Goal: Information Seeking & Learning: Learn about a topic

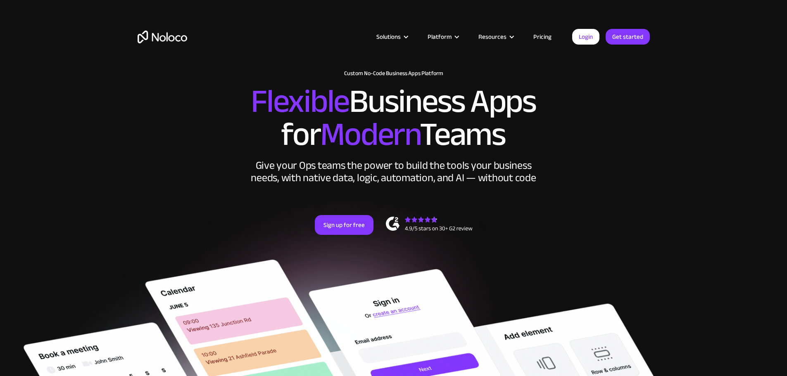
click at [550, 38] on link "Pricing" at bounding box center [542, 36] width 39 height 11
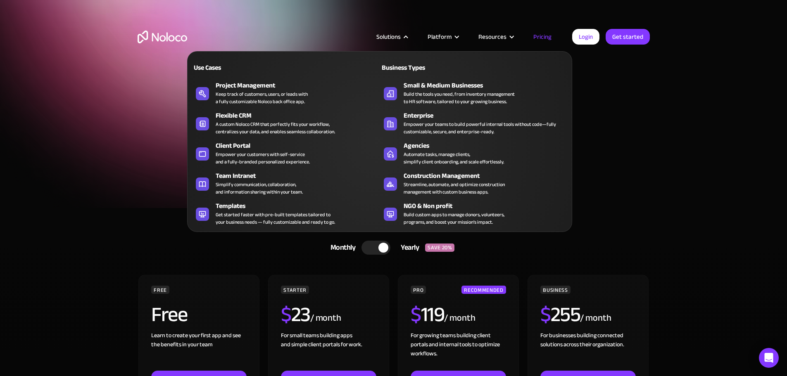
click at [397, 35] on div "Solutions" at bounding box center [388, 36] width 24 height 11
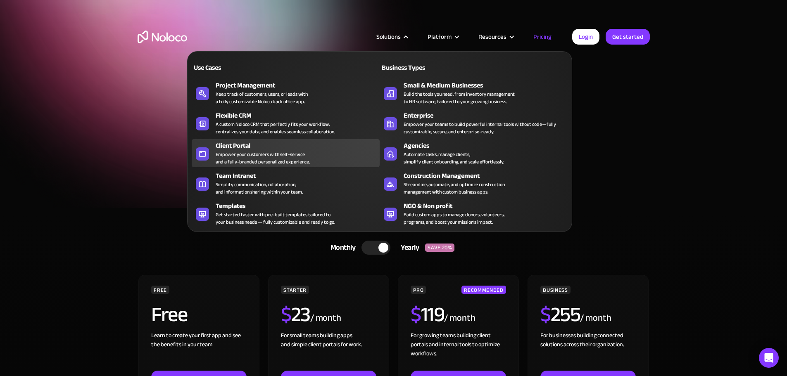
click at [226, 164] on div "Empower your customers with self-service and a fully-branded personalized exper…" at bounding box center [263, 158] width 94 height 15
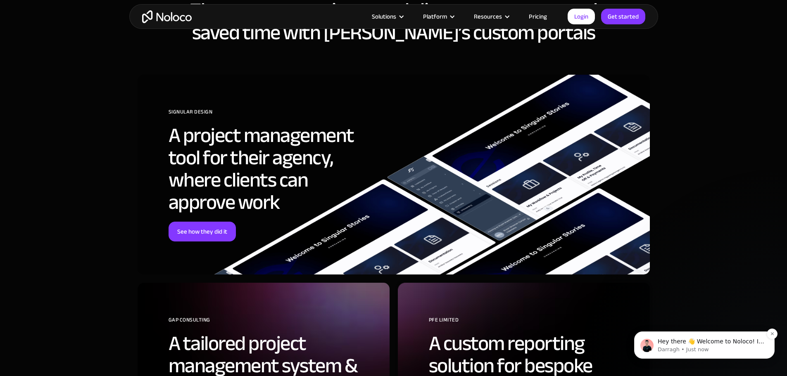
click at [677, 352] on p "Darragh • Just now" at bounding box center [711, 349] width 107 height 7
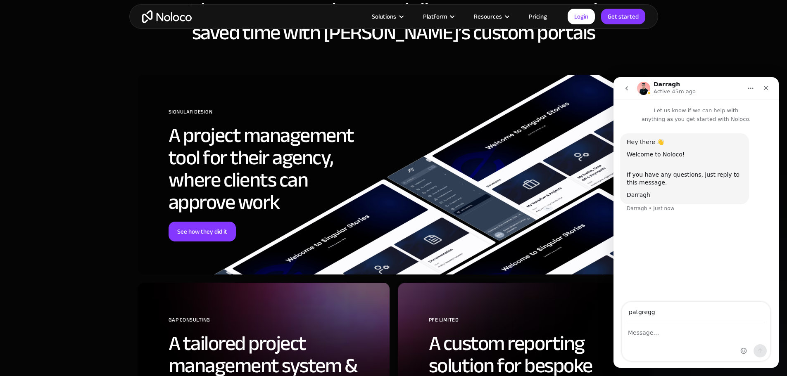
type input "[EMAIL_ADDRESS][DOMAIN_NAME]"
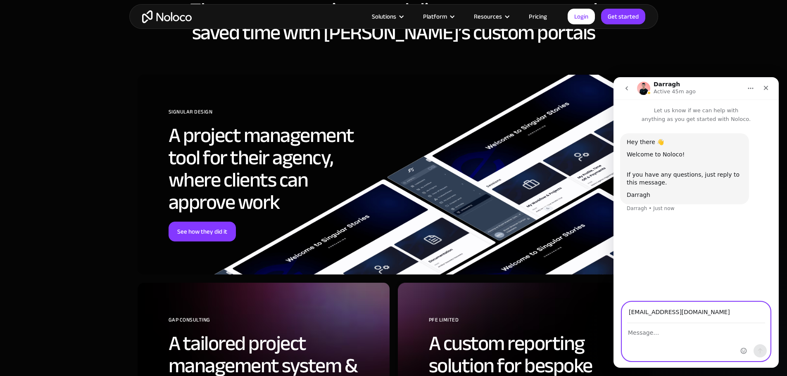
click at [678, 335] on textarea "Message…" at bounding box center [696, 331] width 148 height 14
drag, startPoint x: 696, startPoint y: 333, endPoint x: 652, endPoint y: 331, distance: 44.6
click at [652, 331] on textarea "i need a client portal" at bounding box center [696, 331] width 148 height 14
paste textarea "you can embed"
drag, startPoint x: 692, startPoint y: 334, endPoint x: 682, endPoint y: 331, distance: 10.4
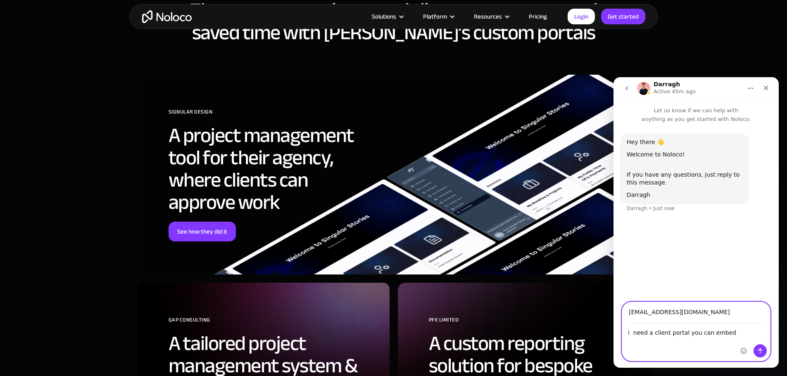
click at [682, 331] on textarea "i need a client portal you can embed" at bounding box center [696, 331] width 148 height 14
drag, startPoint x: 716, startPoint y: 331, endPoint x: 723, endPoint y: 331, distance: 7.0
click at [717, 331] on textarea "i need a client portal I can embed" at bounding box center [696, 331] width 148 height 14
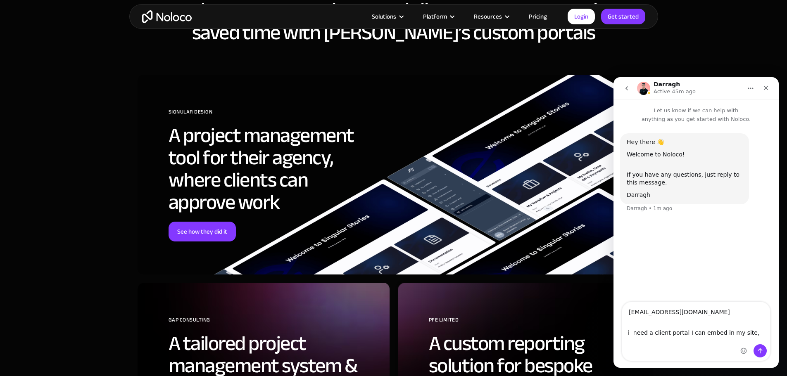
click at [747, 334] on div "Intercom messenger" at bounding box center [753, 331] width 33 height 59
click at [740, 329] on div "Intercom messenger" at bounding box center [753, 331] width 33 height 59
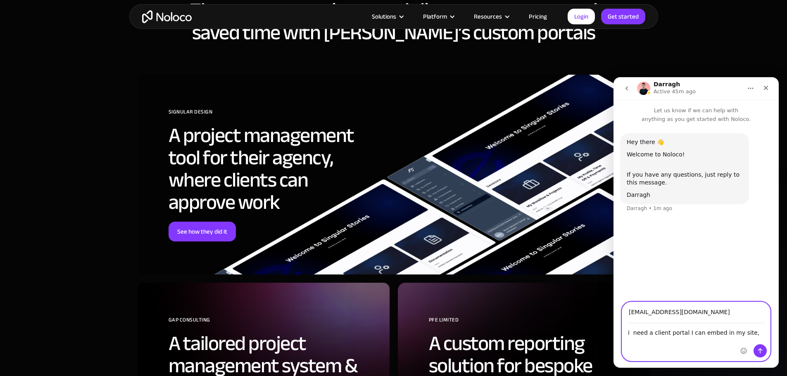
click at [728, 335] on textarea "i need a client portal I can embed in my site," at bounding box center [696, 331] width 148 height 14
paste textarea "left sidebar = Projects/Quotes; main pane = messages/updates"
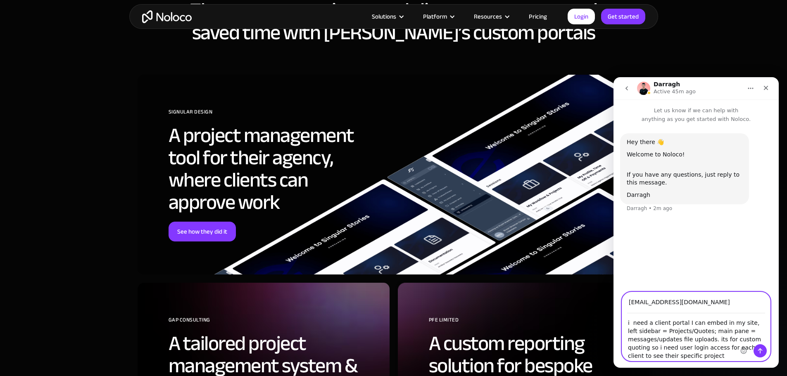
type textarea "i need a client portal I can embed in my site, left sidebar = Projects/Quotes; …"
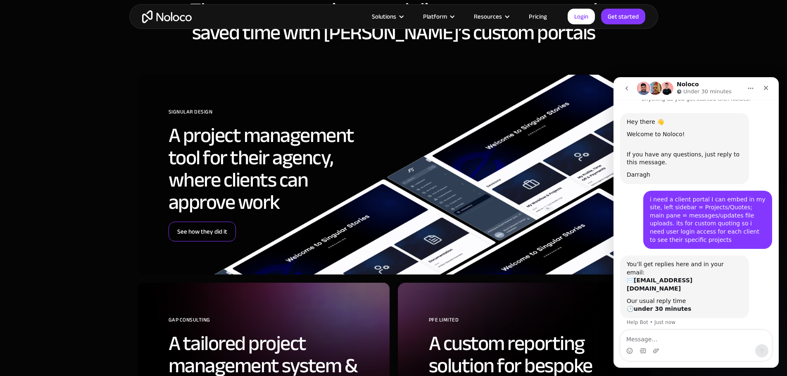
scroll to position [24, 0]
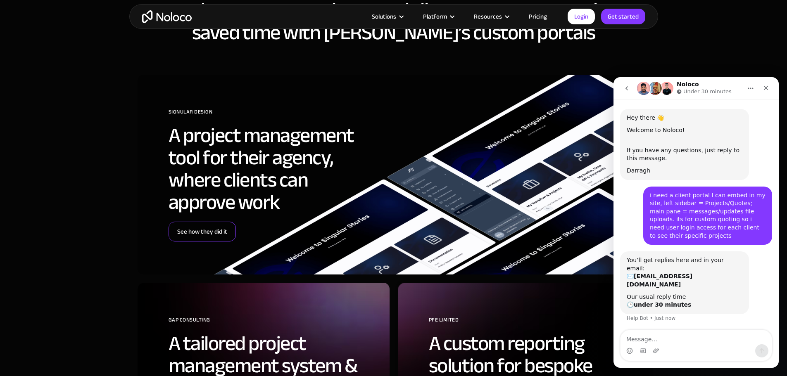
click at [214, 230] on link "See how they did it" at bounding box center [202, 232] width 67 height 20
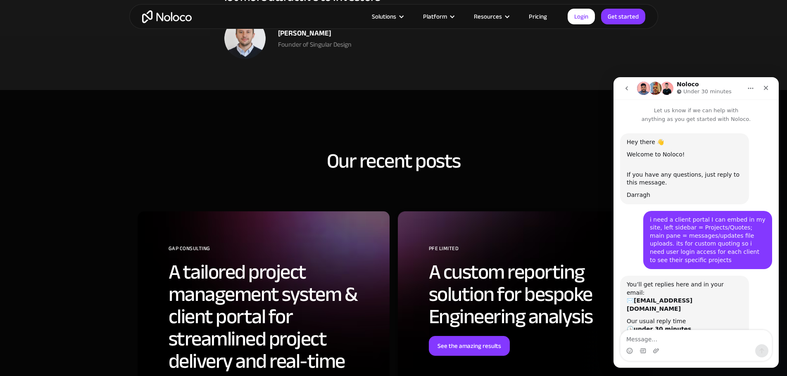
scroll to position [24, 0]
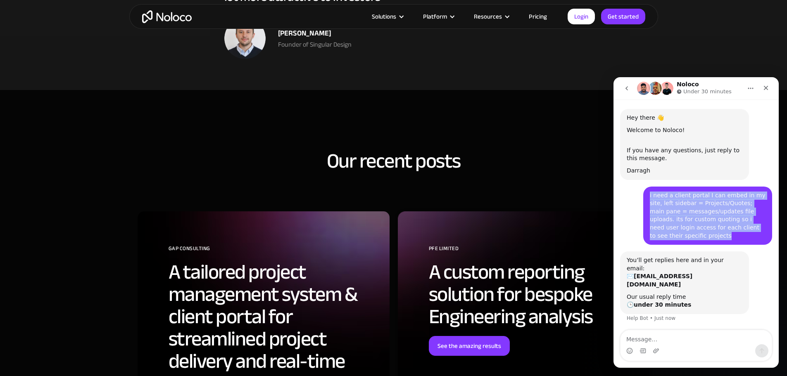
drag, startPoint x: 755, startPoint y: 226, endPoint x: 636, endPoint y: 197, distance: 122.0
click at [636, 197] on div "i need a client portal I can embed in my site, left sidebar = Projects/Quotes; …" at bounding box center [696, 219] width 152 height 65
copy div "i need a client portal I can embed in my site, left sidebar = Projects/Quotes; …"
click at [713, 222] on div "i need a client portal I can embed in my site, left sidebar = Projects/Quotes; …" at bounding box center [708, 216] width 116 height 49
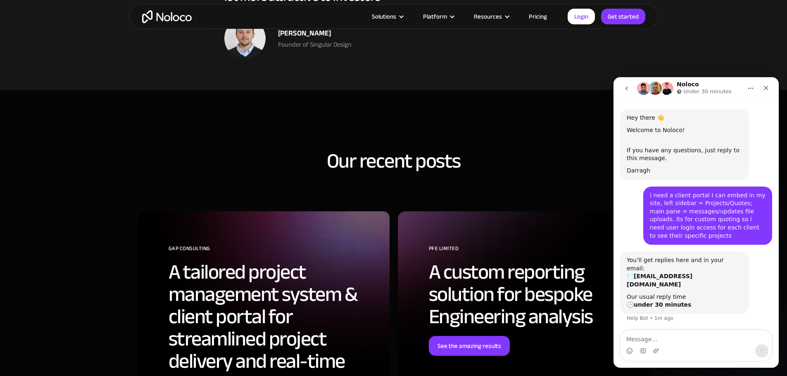
drag, startPoint x: 441, startPoint y: 183, endPoint x: 354, endPoint y: 192, distance: 87.2
click at [354, 192] on div "Our recent posts GAP Consulting A tailored project management system & client p…" at bounding box center [393, 333] width 529 height 444
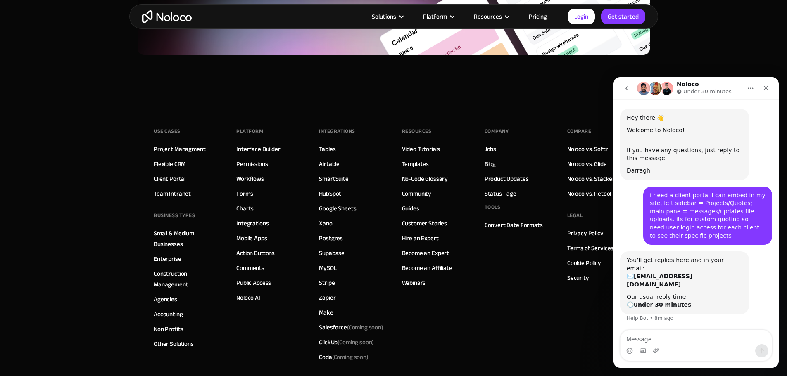
scroll to position [3568, 0]
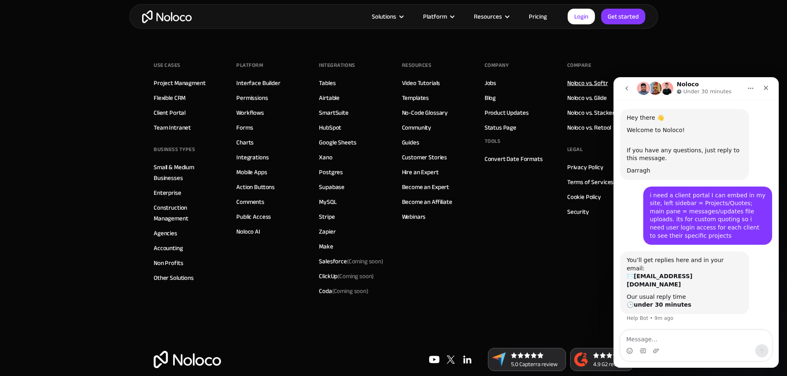
click at [576, 78] on link "Noloco vs. Softr" at bounding box center [587, 83] width 41 height 11
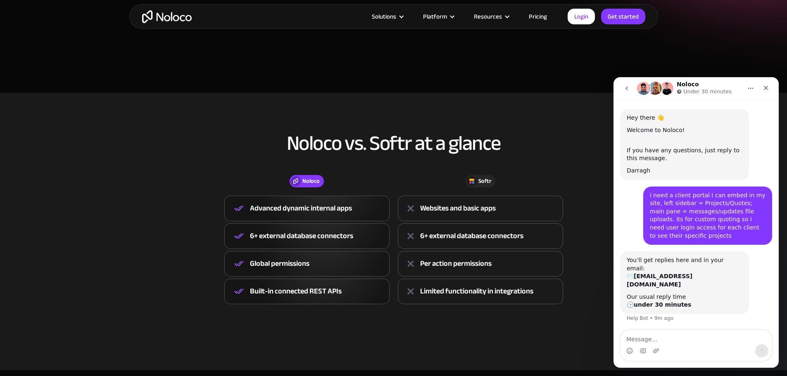
scroll to position [276, 0]
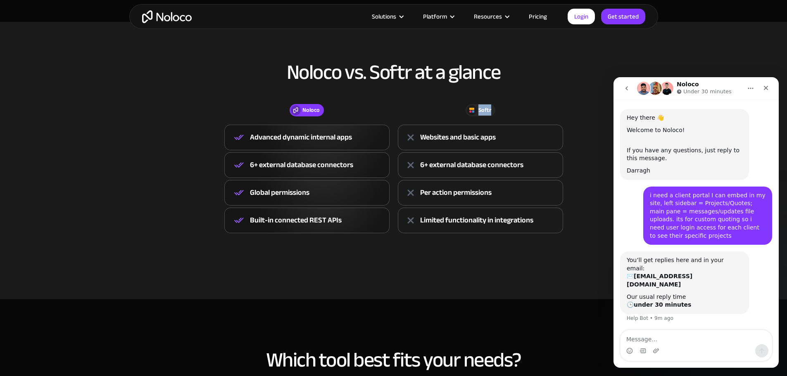
drag, startPoint x: 479, startPoint y: 108, endPoint x: 492, endPoint y: 107, distance: 12.8
click at [492, 107] on div "Softr" at bounding box center [481, 110] width 30 height 12
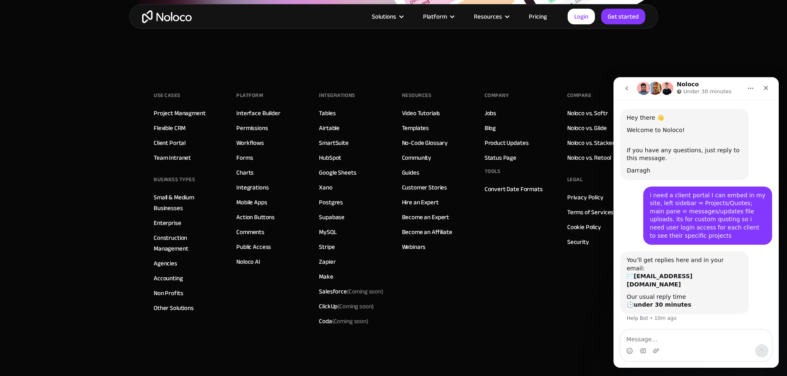
scroll to position [2273, 0]
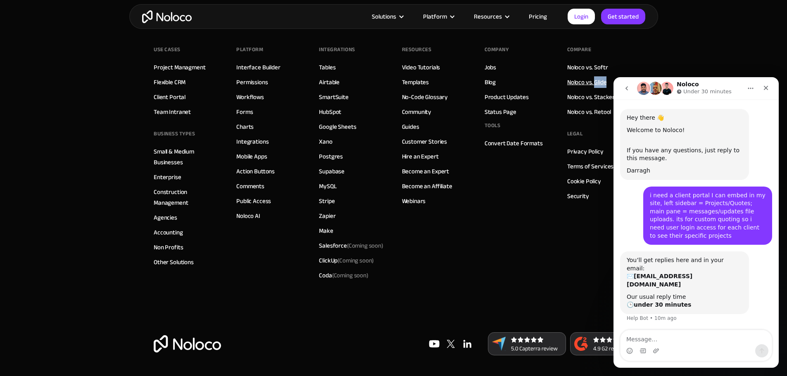
drag, startPoint x: 608, startPoint y: 81, endPoint x: 594, endPoint y: 79, distance: 13.7
click at [594, 79] on div "Compare Noloco vs. Softr Noloco vs. Glide Noloco vs. Stacker Noloco vs. Retool" at bounding box center [591, 81] width 48 height 76
drag, startPoint x: 612, startPoint y: 111, endPoint x: 594, endPoint y: 112, distance: 17.8
click at [594, 112] on div "Compare Noloco vs. Softr Noloco vs. Glide Noloco vs. Stacker Noloco vs. Retool" at bounding box center [591, 81] width 48 height 76
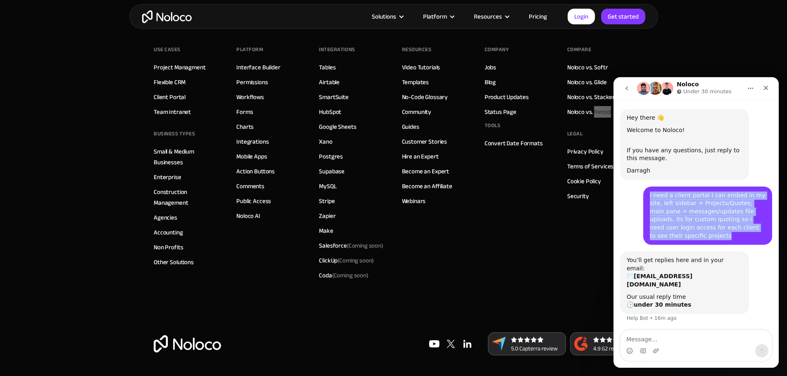
drag, startPoint x: 647, startPoint y: 197, endPoint x: 753, endPoint y: 230, distance: 111.2
click at [753, 230] on div "i need a client portal I can embed in my site, left sidebar = Projects/Quotes; …" at bounding box center [707, 216] width 129 height 59
copy div "i need a client portal I can embed in my site, left sidebar = Projects/Quotes; …"
click at [716, 212] on div "i need a client portal I can embed in my site, left sidebar = Projects/Quotes; …" at bounding box center [708, 216] width 116 height 49
drag, startPoint x: 644, startPoint y: 196, endPoint x: 760, endPoint y: 228, distance: 119.8
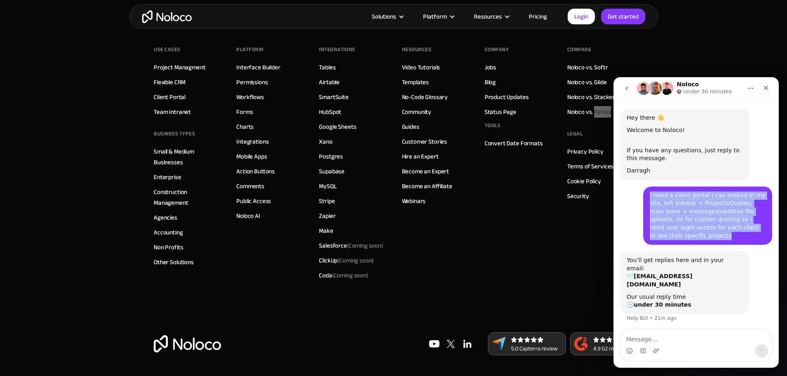
click at [760, 228] on div "i need a client portal I can embed in my site, left sidebar = Projects/Quotes; …" at bounding box center [707, 216] width 129 height 59
copy div "i need a client portal I can embed in my site, left sidebar = Projects/Quotes; …"
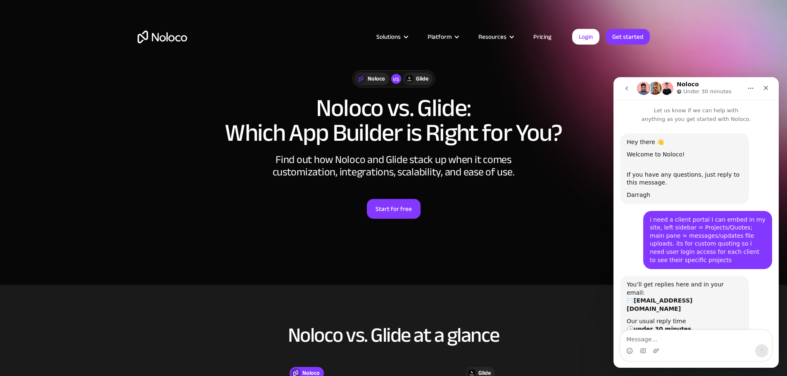
scroll to position [24, 0]
